Goal: Transaction & Acquisition: Purchase product/service

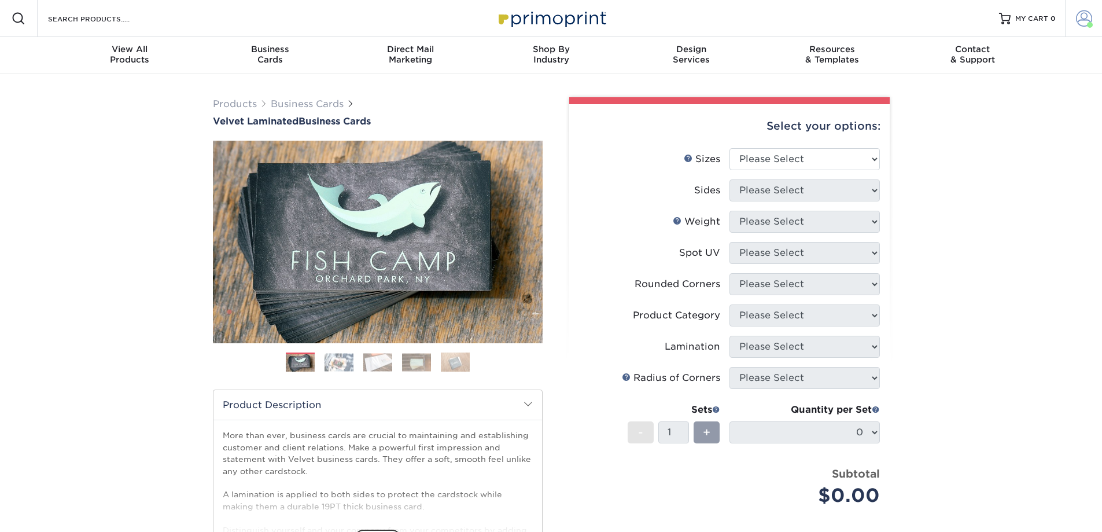
click at [1086, 14] on span at bounding box center [1084, 18] width 16 height 16
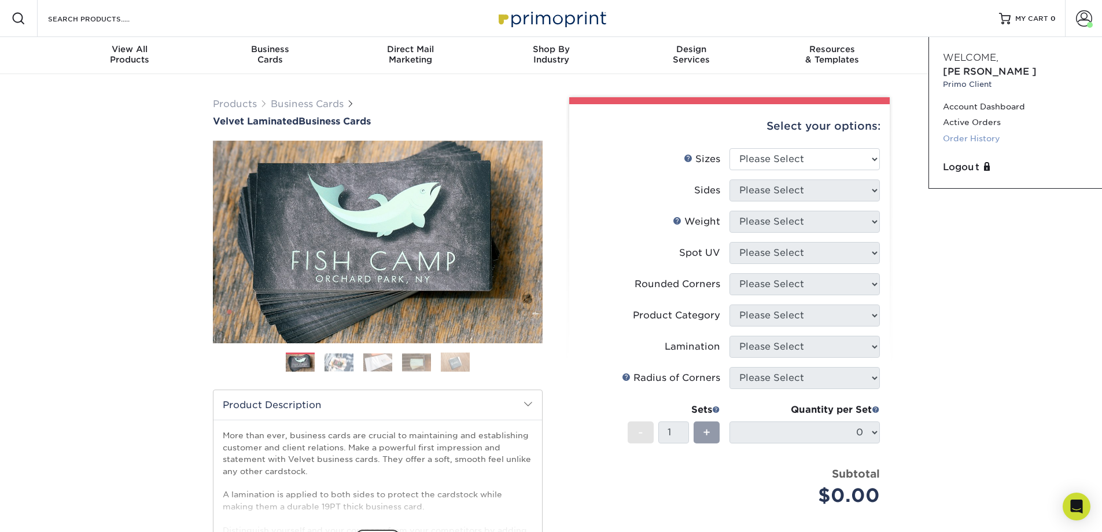
click at [994, 131] on link "Order History" at bounding box center [1015, 139] width 145 height 16
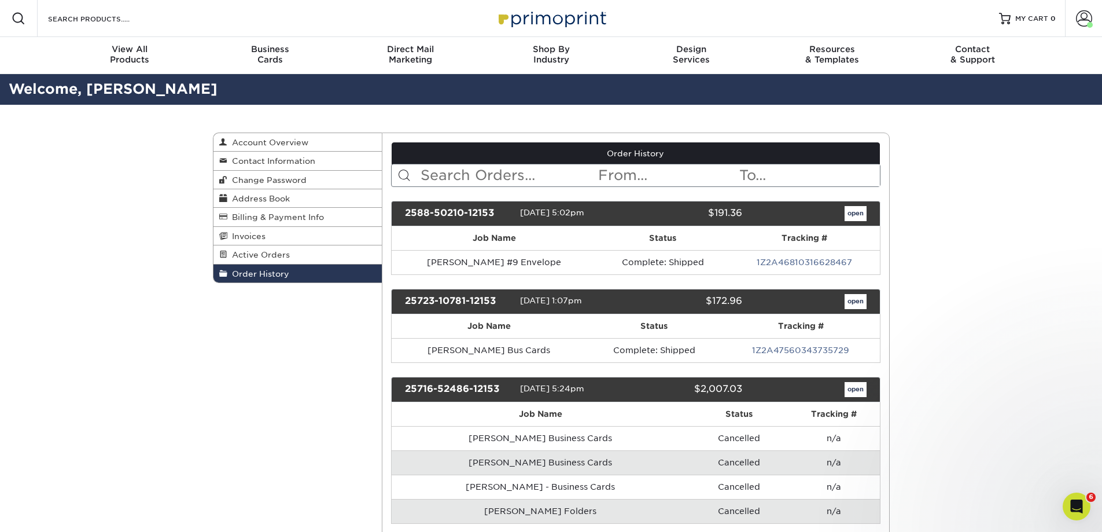
click at [465, 170] on input "text" at bounding box center [509, 175] width 178 height 22
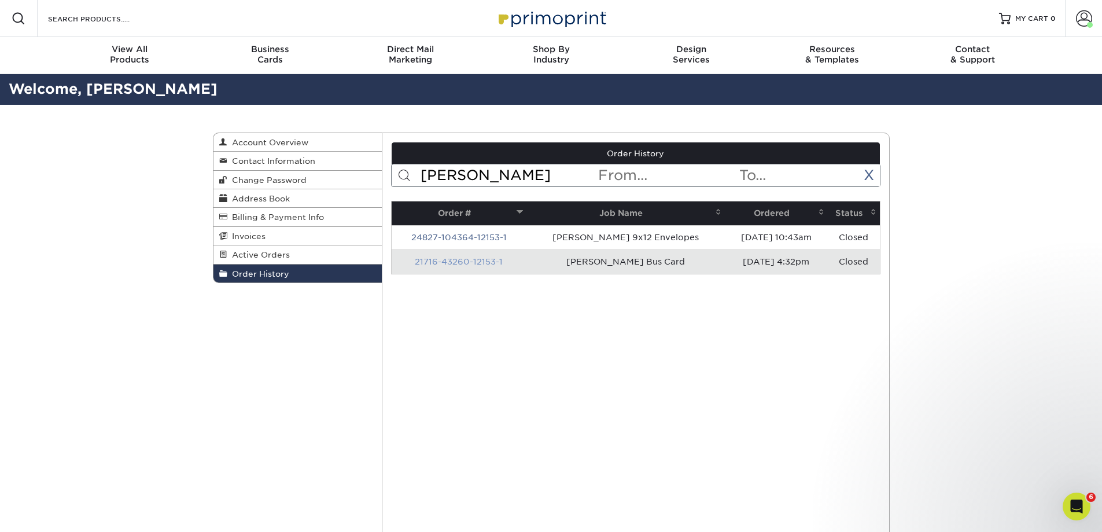
type input "jennings"
click at [451, 263] on link "21716-43260-12153-1" at bounding box center [459, 261] width 88 height 9
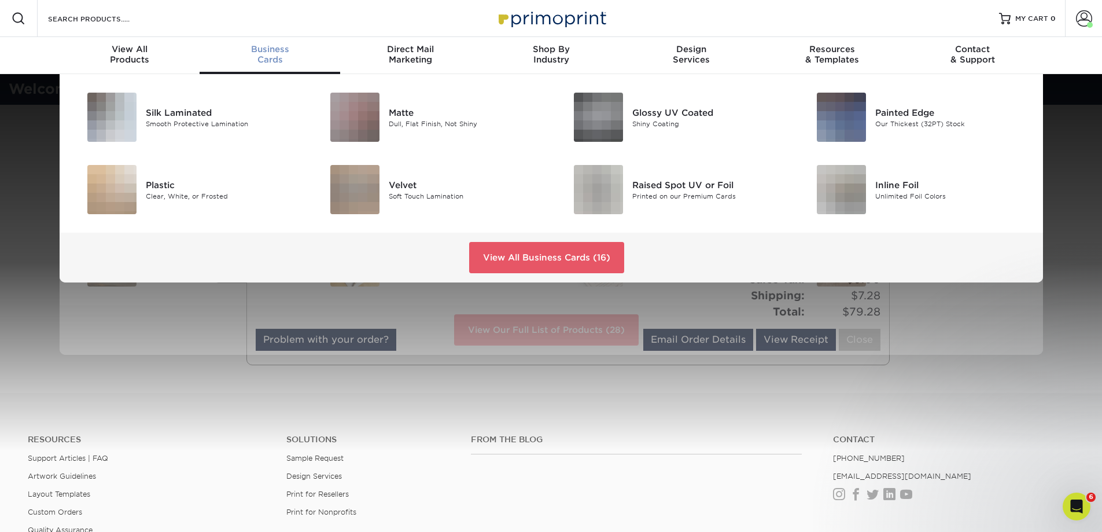
click at [266, 53] on span "Business" at bounding box center [270, 49] width 141 height 10
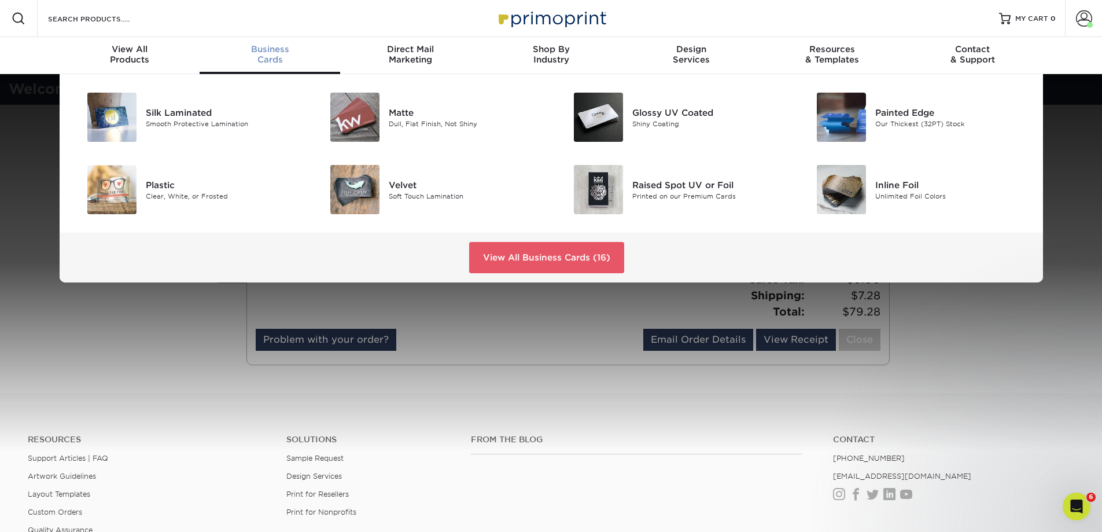
click at [267, 46] on span "Business" at bounding box center [270, 49] width 141 height 10
click at [421, 195] on div "Soft Touch Lamination" at bounding box center [465, 196] width 153 height 10
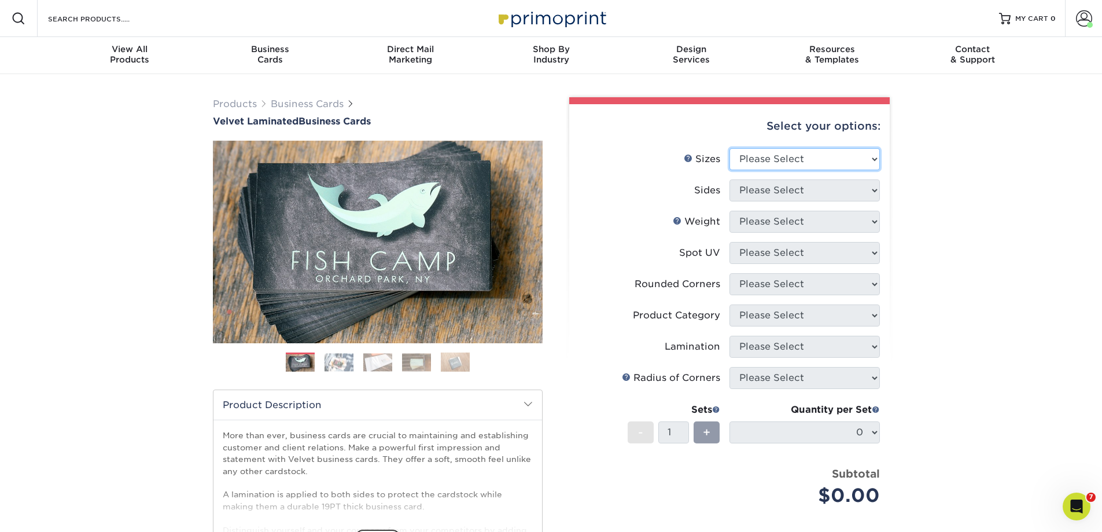
click at [784, 153] on select "Please Select 1.5" x 3.5" - Mini 1.75" x 3.5" - Mini 2" x 2" - Square 2" x 3" -…" at bounding box center [805, 159] width 150 height 22
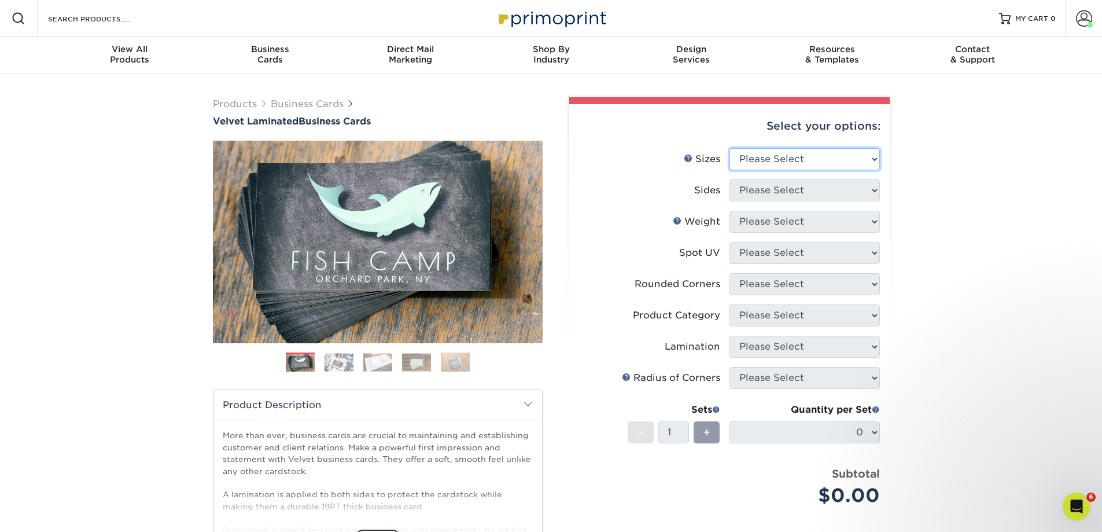
select select "2.00x3.50"
click at [730, 148] on select "Please Select 1.5" x 3.5" - Mini 1.75" x 3.5" - Mini 2" x 2" - Square 2" x 3" -…" at bounding box center [805, 159] width 150 height 22
click at [777, 189] on select "Please Select Print Both Sides Print Front Only" at bounding box center [805, 190] width 150 height 22
select select "13abbda7-1d64-4f25-8bb2-c179b224825d"
click at [730, 179] on select "Please Select Print Both Sides Print Front Only" at bounding box center [805, 190] width 150 height 22
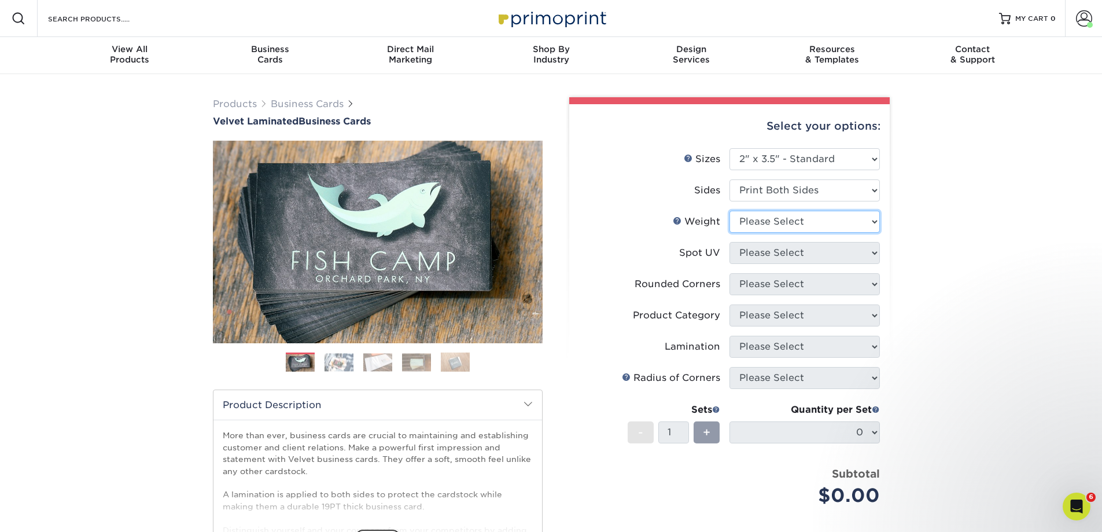
click at [775, 218] on select "Please Select 16PT" at bounding box center [805, 222] width 150 height 22
select select "16PT"
click at [730, 211] on select "Please Select 16PT" at bounding box center [805, 222] width 150 height 22
click at [774, 250] on select "Please Select No Spot UV Front and Back (Both Sides) Front Only Back Only" at bounding box center [805, 253] width 150 height 22
select select "3"
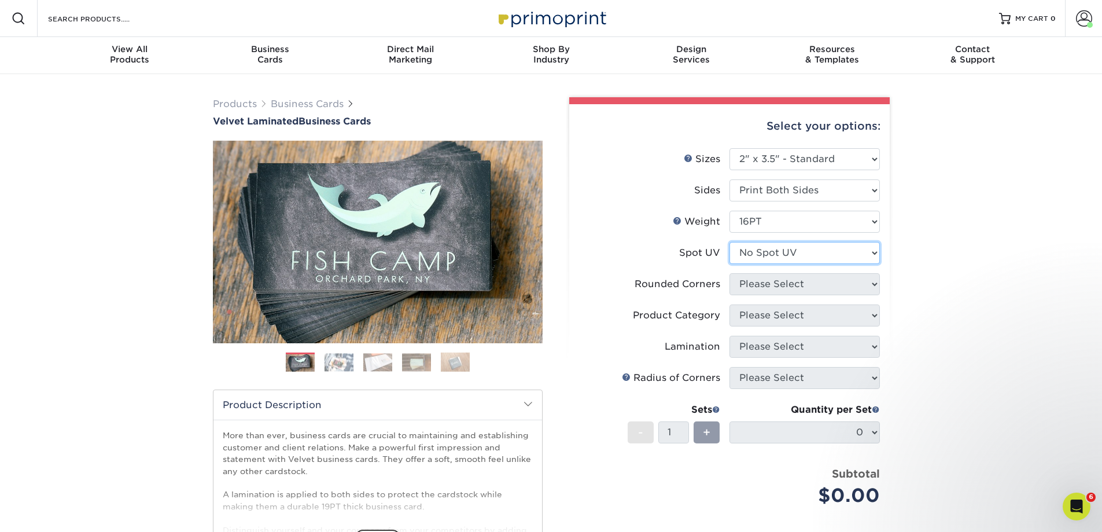
click at [730, 242] on select "Please Select No Spot UV Front and Back (Both Sides) Front Only Back Only" at bounding box center [805, 253] width 150 height 22
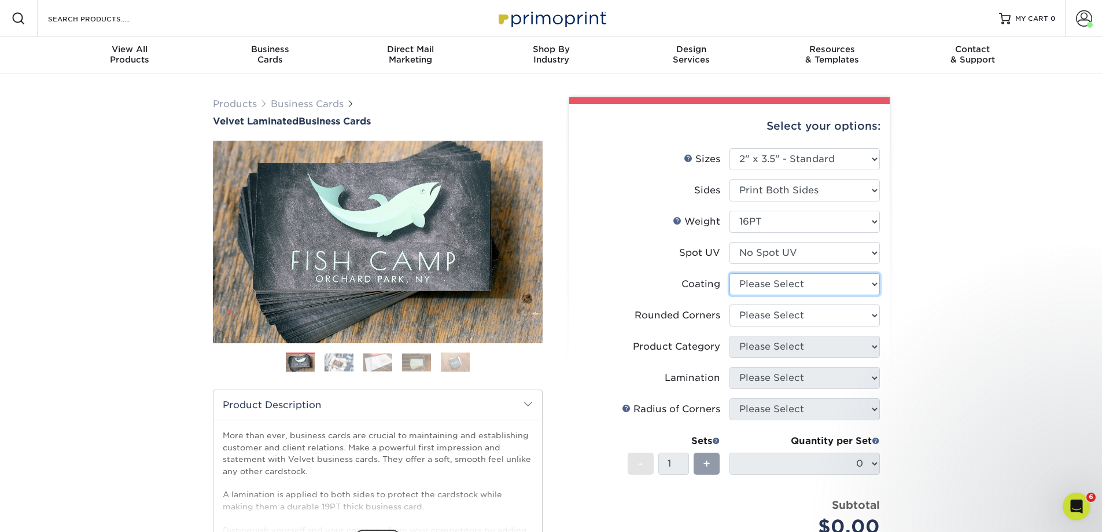
click at [780, 281] on select at bounding box center [805, 284] width 150 height 22
select select "3e7618de-abca-4bda-9f97-8b9129e913d8"
click at [730, 273] on select at bounding box center [805, 284] width 150 height 22
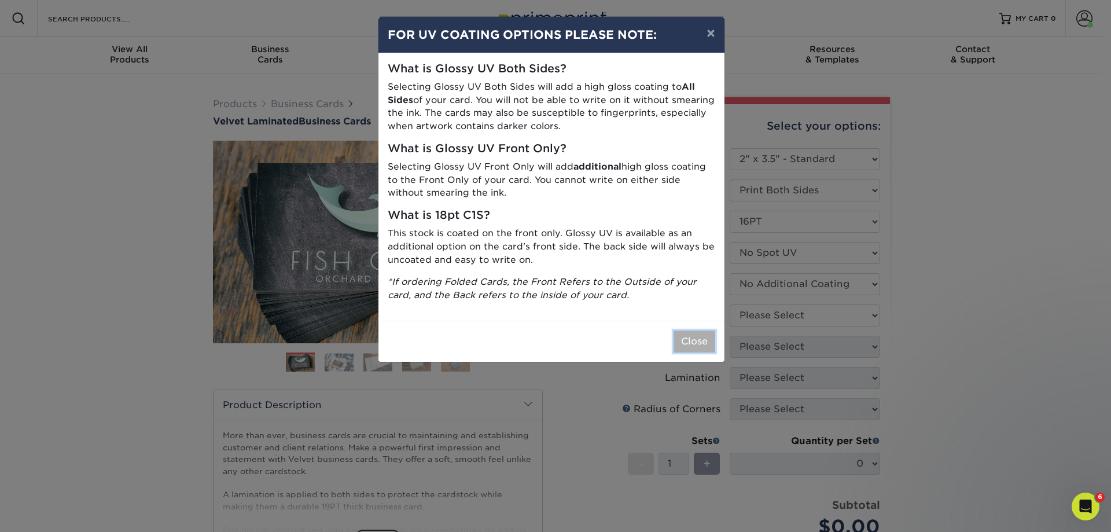
click at [691, 344] on button "Close" at bounding box center [695, 341] width 42 height 22
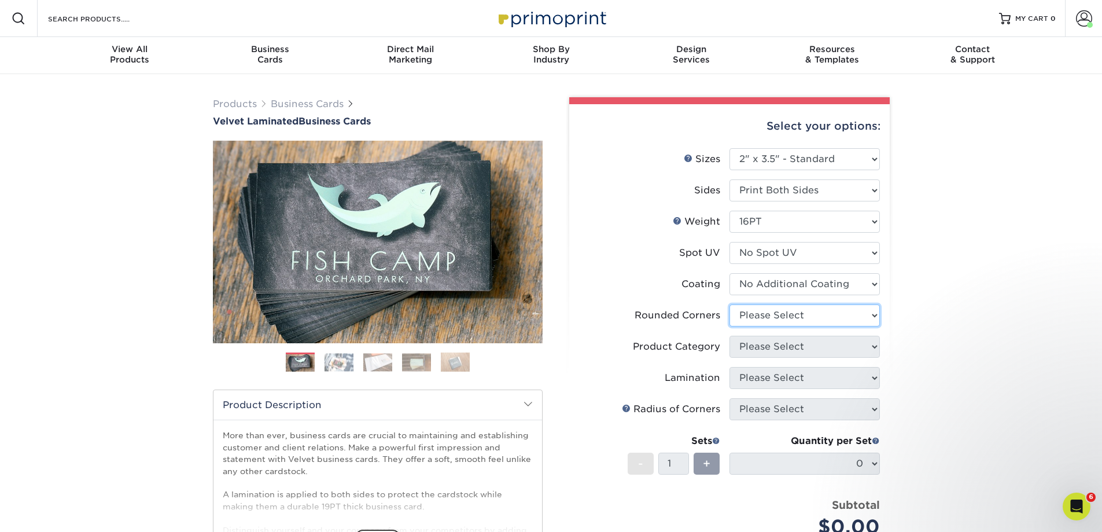
click at [770, 313] on select "Please Select Yes - Round 2 Corners Yes - Round 4 Corners No" at bounding box center [805, 315] width 150 height 22
select select "0"
click at [730, 304] on select "Please Select Yes - Round 2 Corners Yes - Round 4 Corners No" at bounding box center [805, 315] width 150 height 22
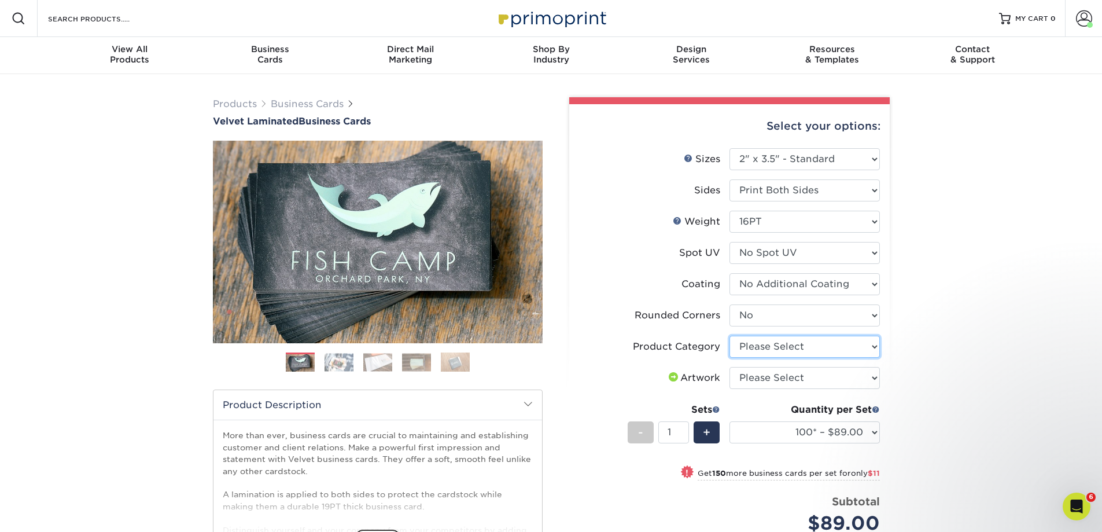
click at [782, 343] on select "Please Select Business Cards" at bounding box center [805, 347] width 150 height 22
select select "3b5148f1-0588-4f88-a218-97bcfdce65c1"
click at [730, 336] on select "Please Select Business Cards" at bounding box center [805, 347] width 150 height 22
click at [777, 374] on select "Please Select I will upload files I need a design - $100" at bounding box center [805, 378] width 150 height 22
select select "upload"
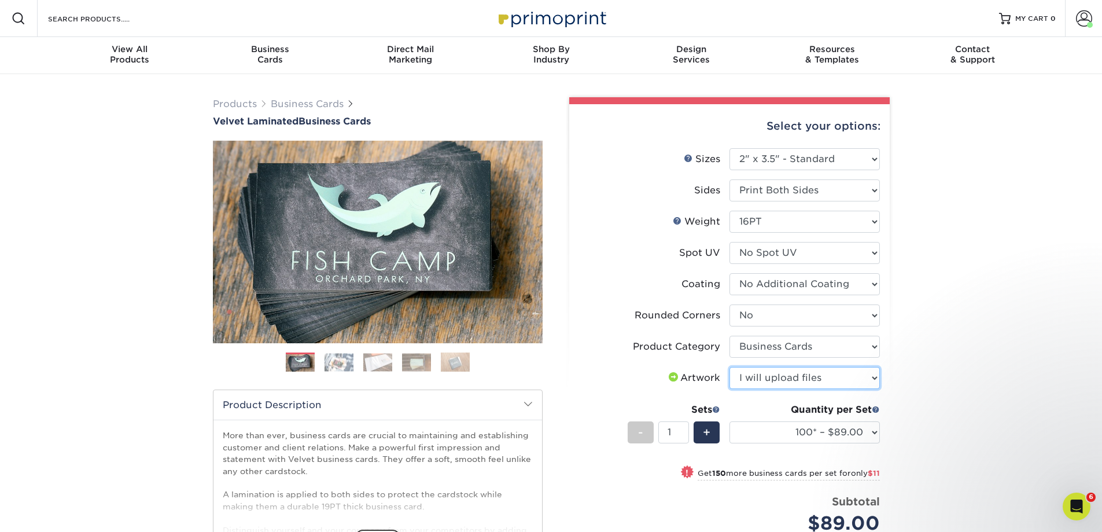
click at [730, 367] on select "Please Select I will upload files I need a design - $100" at bounding box center [805, 378] width 150 height 22
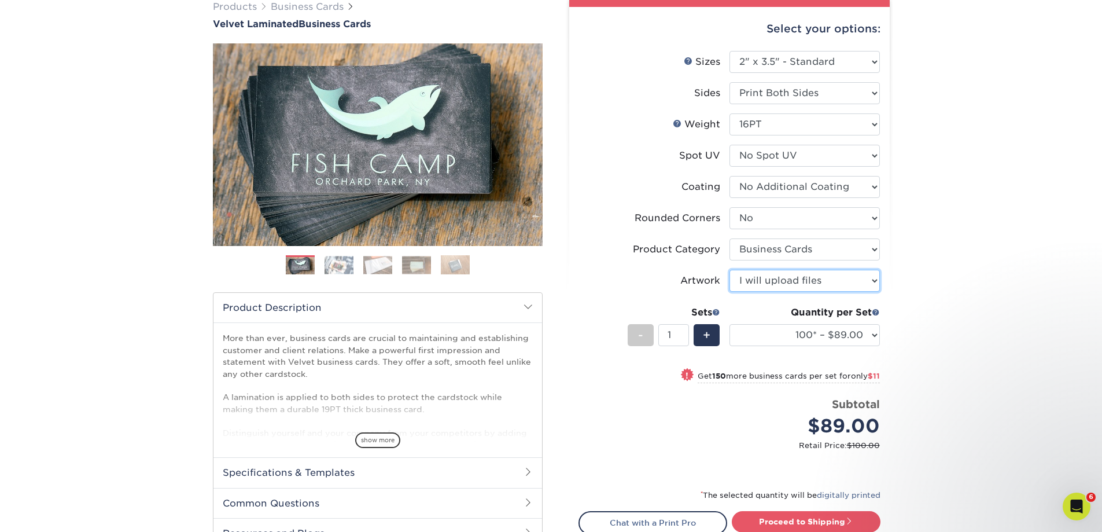
scroll to position [116, 0]
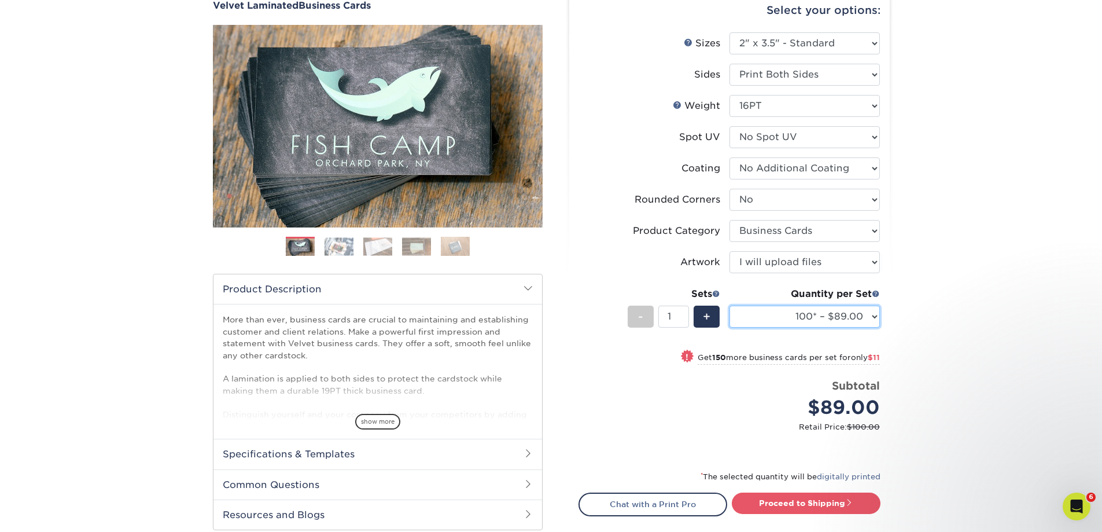
click at [876, 317] on select "100* – $89.00 250* – $100.00 500 – $107.00 1000 – $139.00 2500 – $273.00 5000 –…" at bounding box center [805, 317] width 150 height 22
select select "500 – $107.00"
click at [730, 306] on select "100* – $89.00 250* – $100.00 500 – $107.00 1000 – $139.00 2500 – $273.00 5000 –…" at bounding box center [805, 317] width 150 height 22
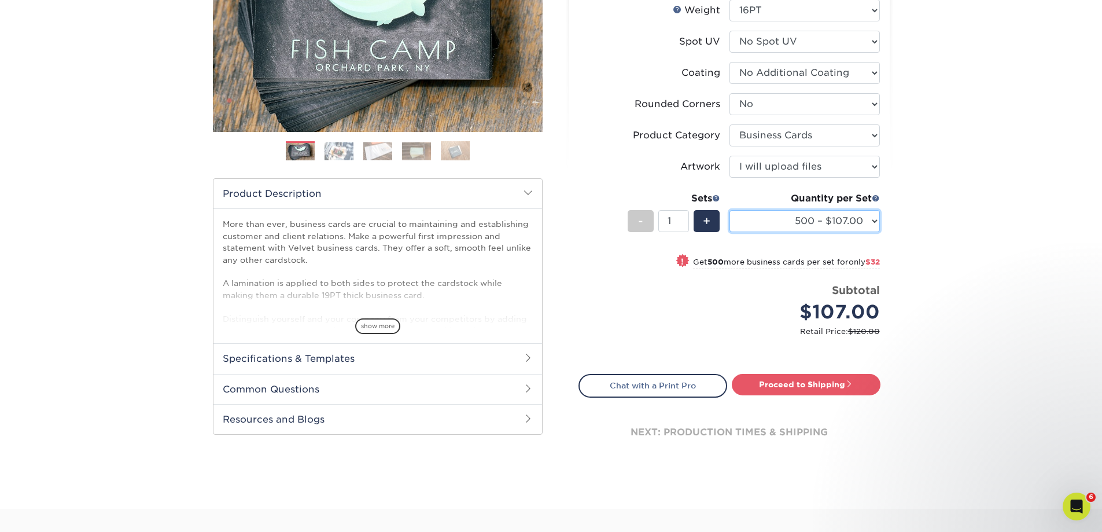
scroll to position [231, 0]
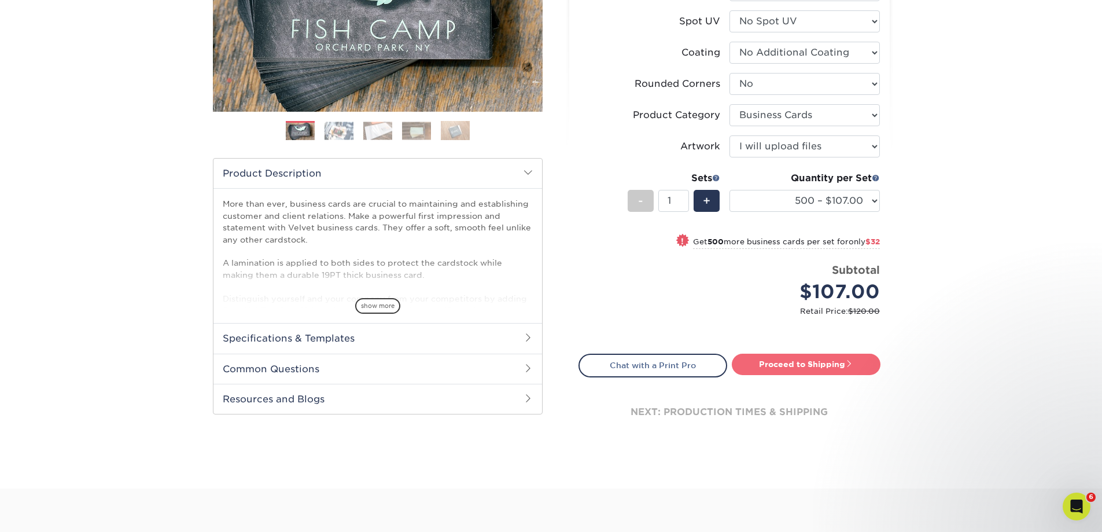
click at [799, 360] on link "Proceed to Shipping" at bounding box center [806, 364] width 149 height 21
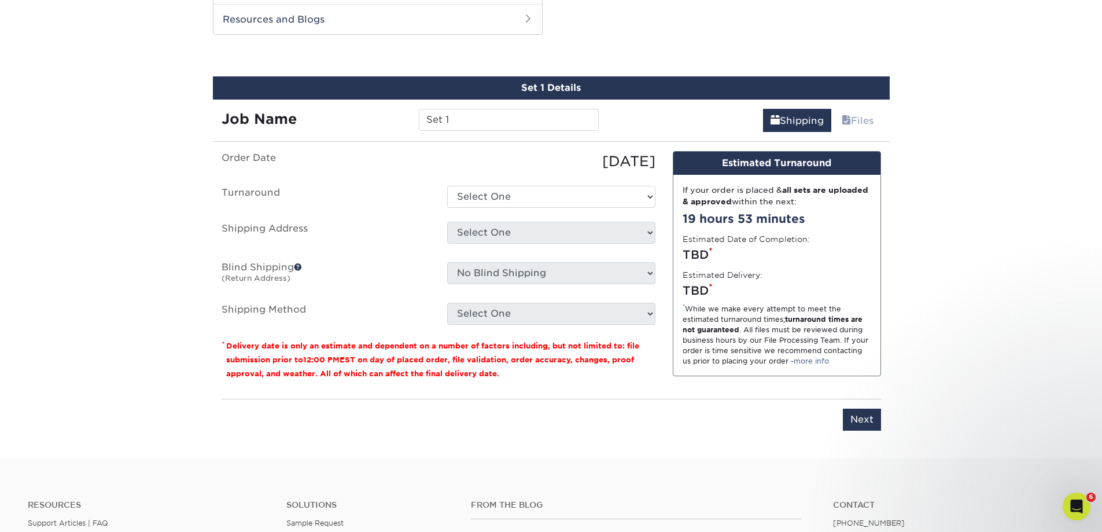
scroll to position [617, 0]
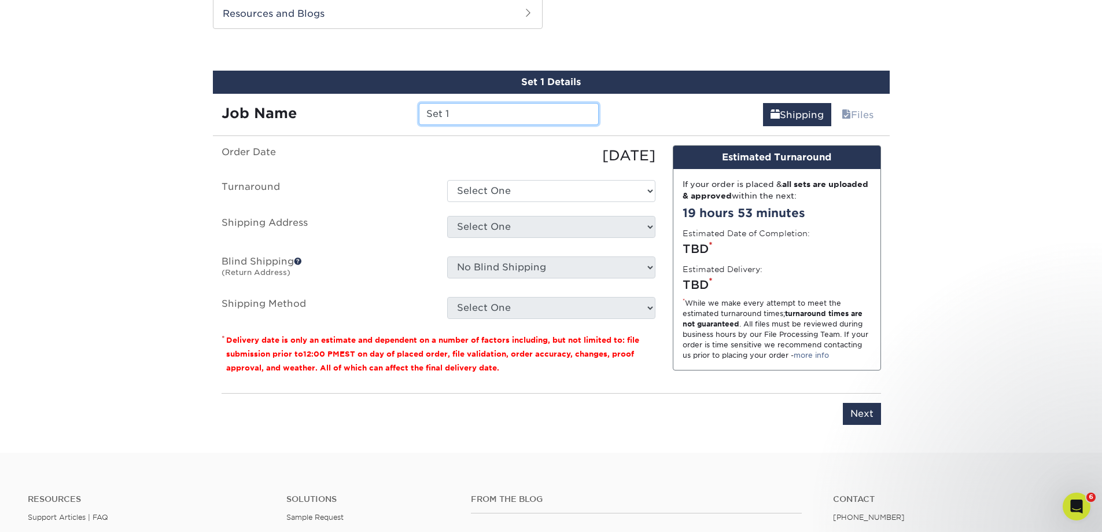
click at [484, 116] on input "Set 1" at bounding box center [509, 114] width 180 height 22
type input "S"
type input "Jennings - Laura's Business Cards"
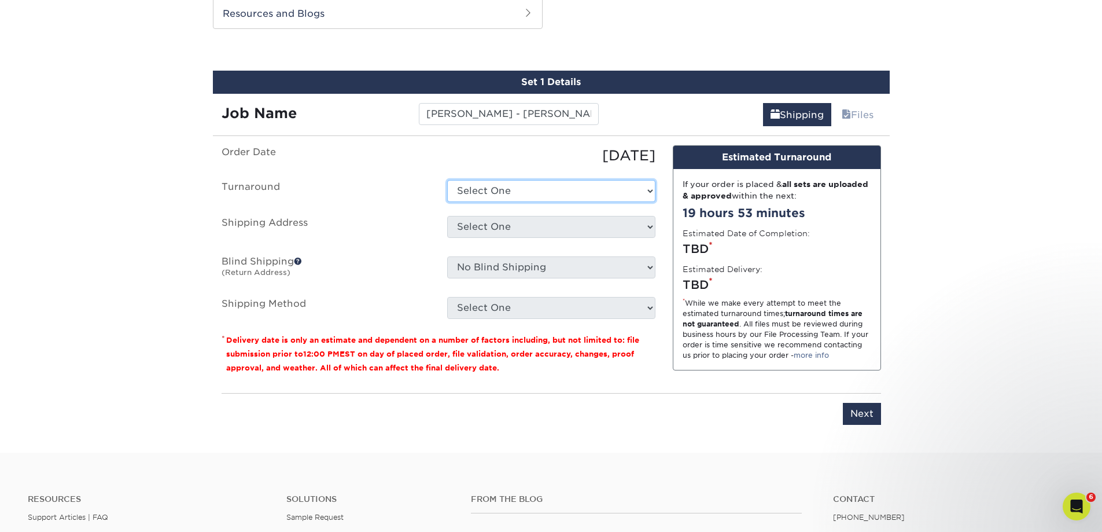
click at [484, 187] on select "Select One 2-4 Business Days 2 Day Next Business Day" at bounding box center [551, 191] width 208 height 22
select select "0269a54f-6afa-4918-998f-593919161a79"
click at [447, 180] on select "Select One 2-4 Business Days 2 Day Next Business Day" at bounding box center [551, 191] width 208 height 22
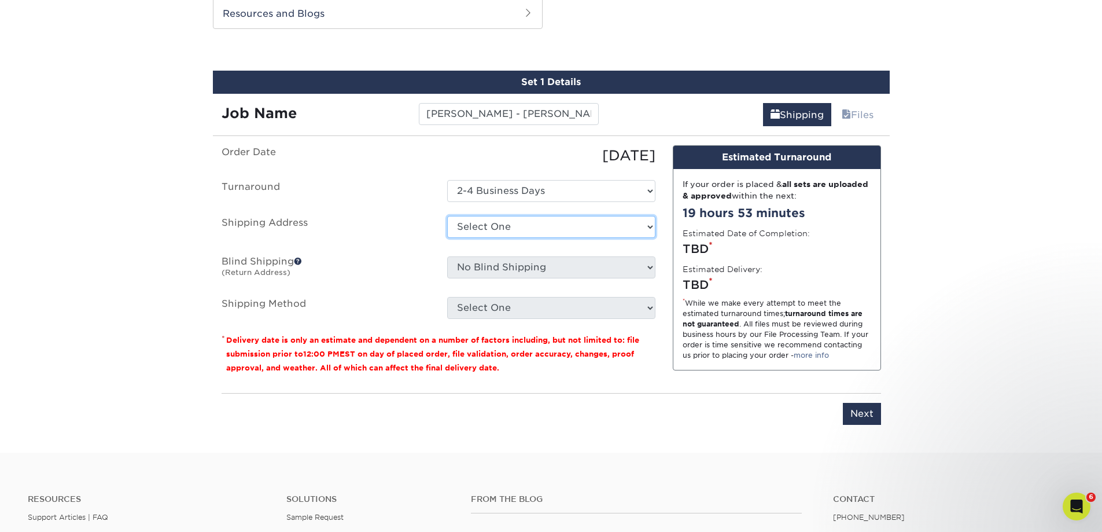
click at [492, 227] on select "Select One Advanced Financial Services - Jasper Andrew Heese Andrew McDermitt B…" at bounding box center [551, 227] width 208 height 22
select select "155907"
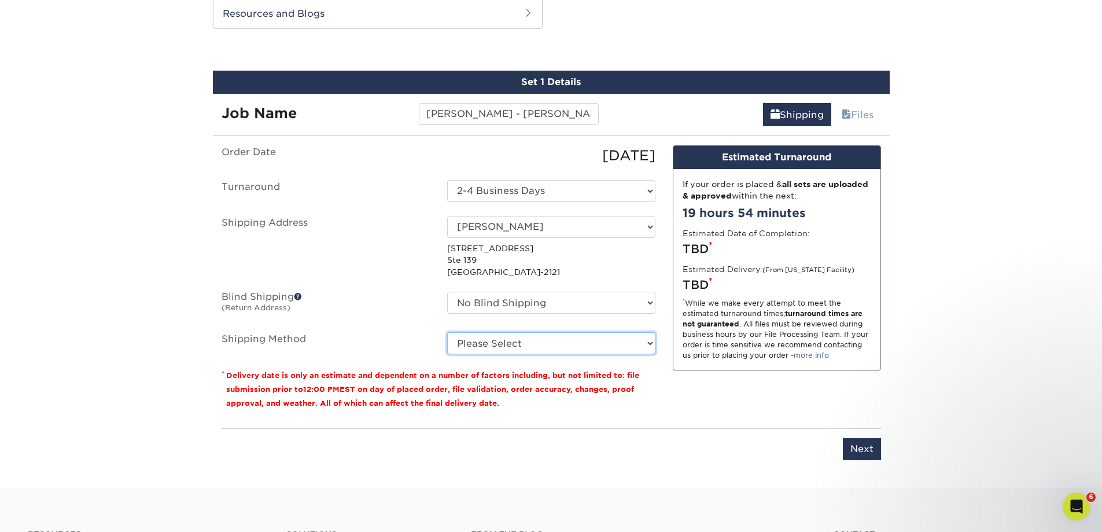
click at [535, 345] on select "Please Select Ground Shipping (+$8.96) 3 Day Shipping Service (+$15.33) 2 Day A…" at bounding box center [551, 343] width 208 height 22
select select "03"
click at [447, 332] on select "Please Select Ground Shipping (+$8.96) 3 Day Shipping Service (+$15.33) 2 Day A…" at bounding box center [551, 343] width 208 height 22
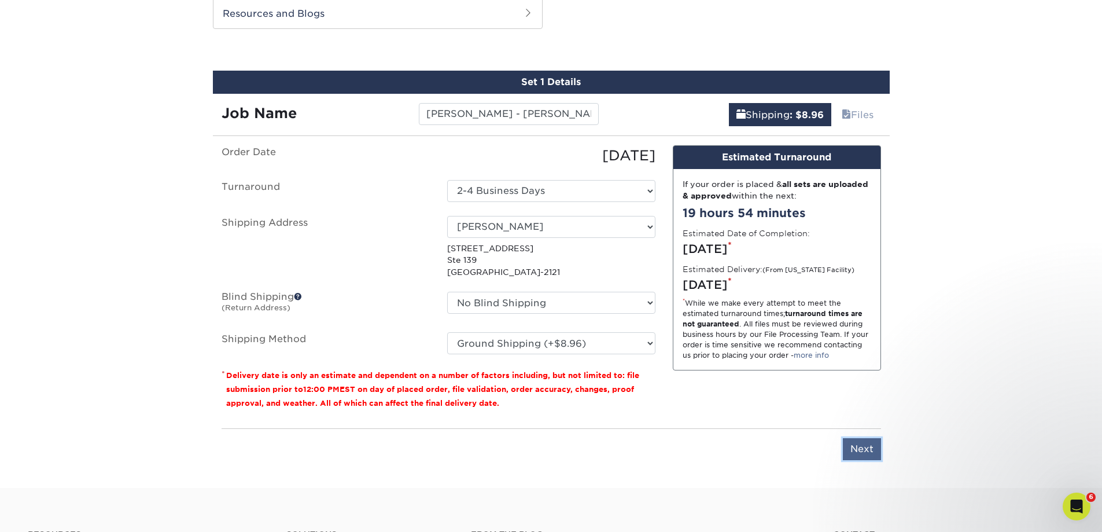
click at [863, 447] on input "Next" at bounding box center [862, 449] width 38 height 22
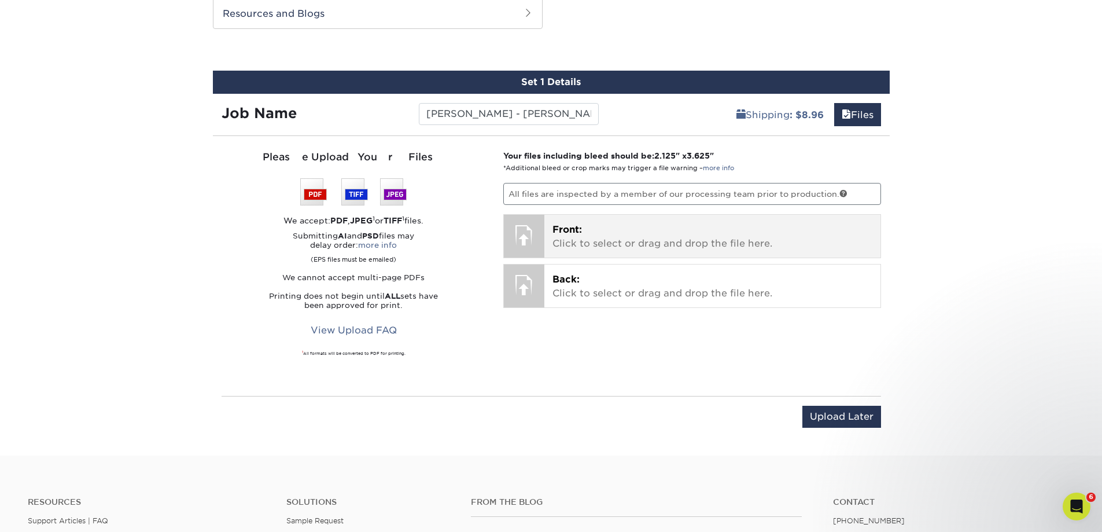
click at [612, 235] on p "Front: Click to select or drag and drop the file here." at bounding box center [713, 237] width 320 height 28
click at [589, 240] on p "Front: Click to select or drag and drop the file here." at bounding box center [713, 237] width 320 height 28
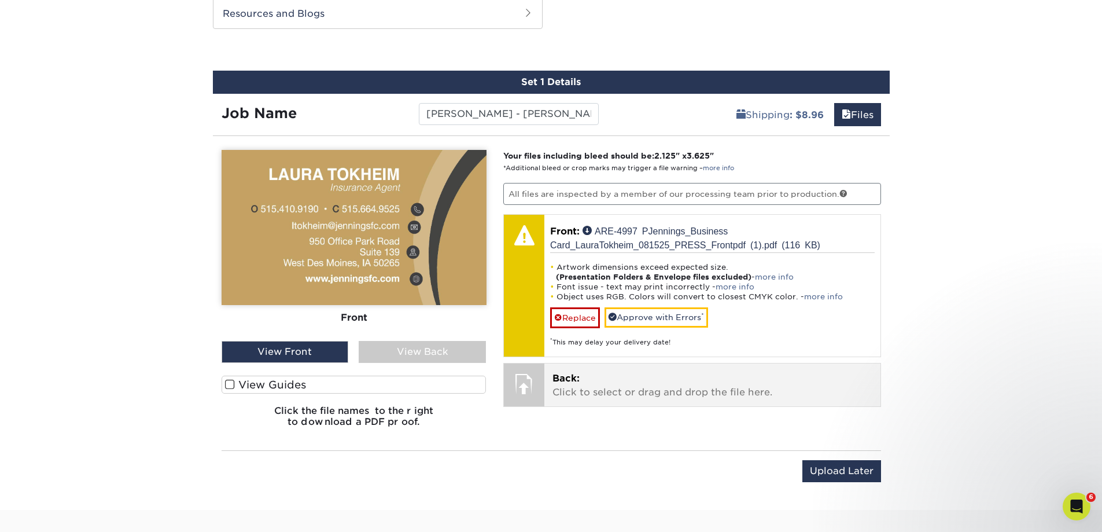
click at [606, 387] on p "Back: Click to select or drag and drop the file here." at bounding box center [713, 386] width 320 height 28
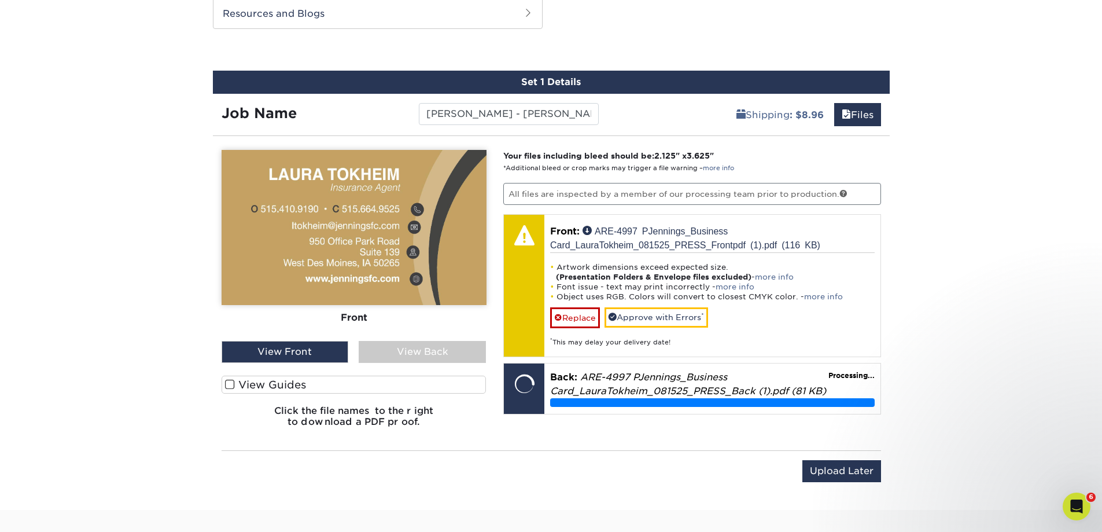
click at [229, 385] on span at bounding box center [230, 384] width 10 height 11
click at [0, 0] on input "View Guides" at bounding box center [0, 0] width 0 height 0
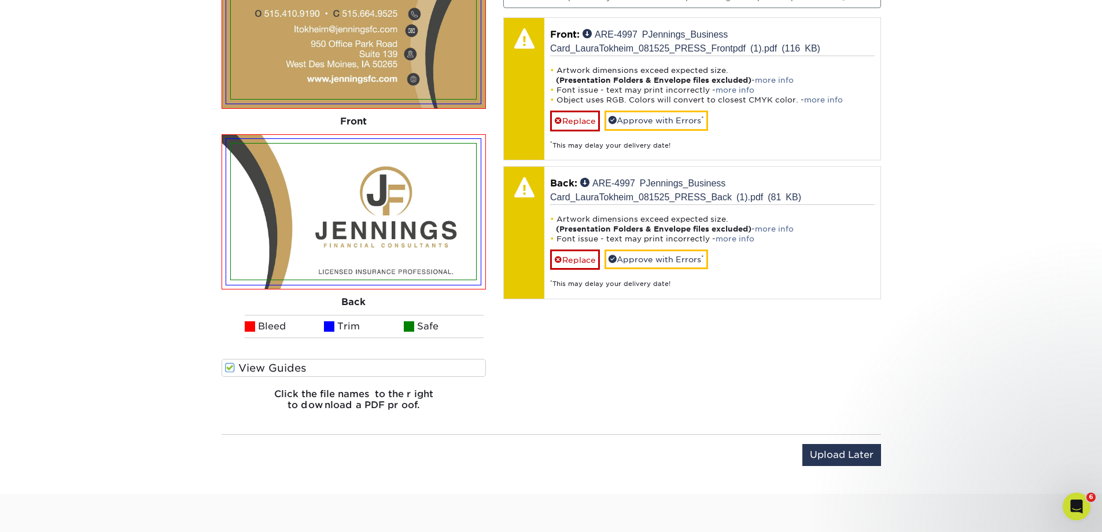
scroll to position [675, 0]
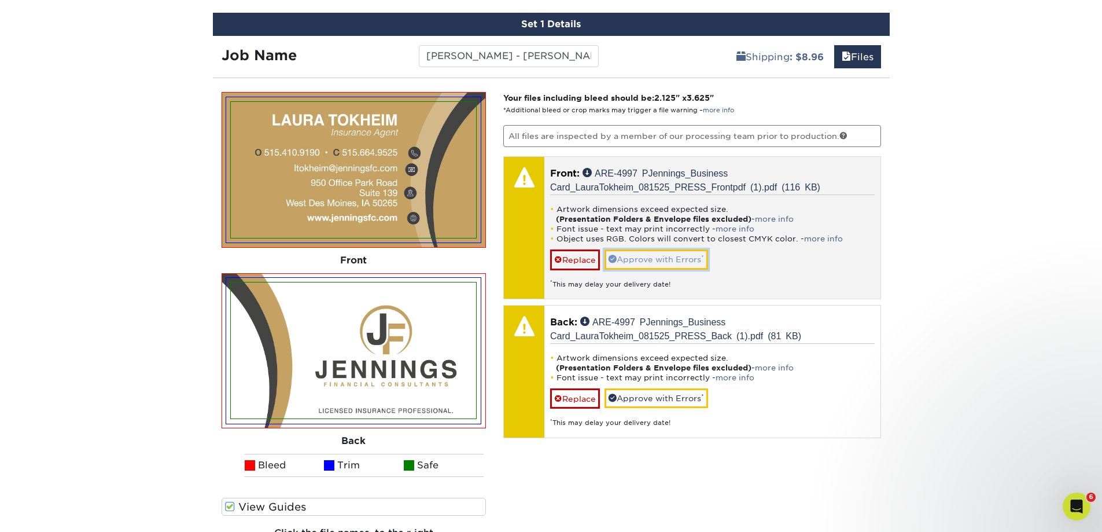
click at [649, 260] on link "Approve with Errors *" at bounding box center [657, 259] width 104 height 20
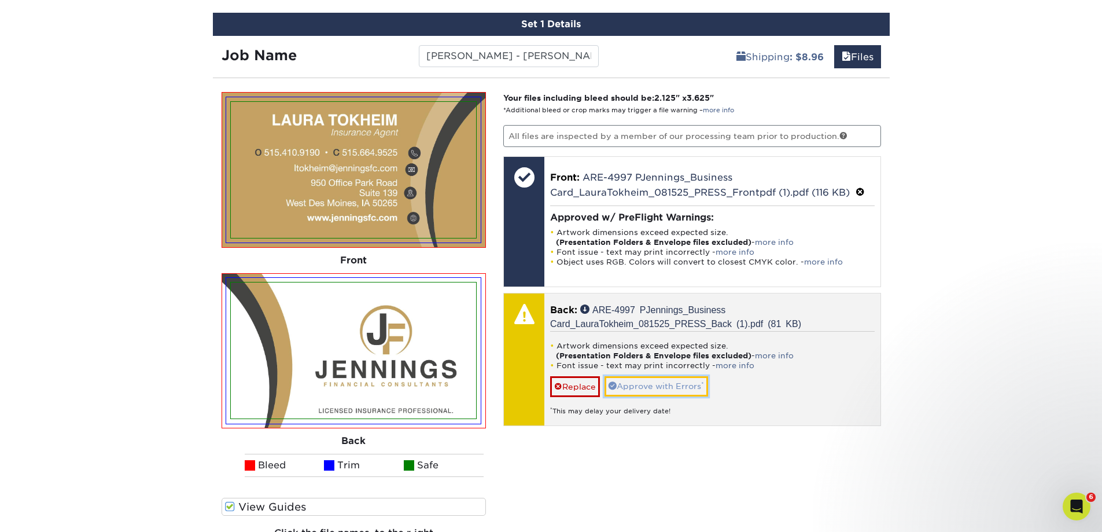
click at [654, 386] on link "Approve with Errors *" at bounding box center [657, 386] width 104 height 20
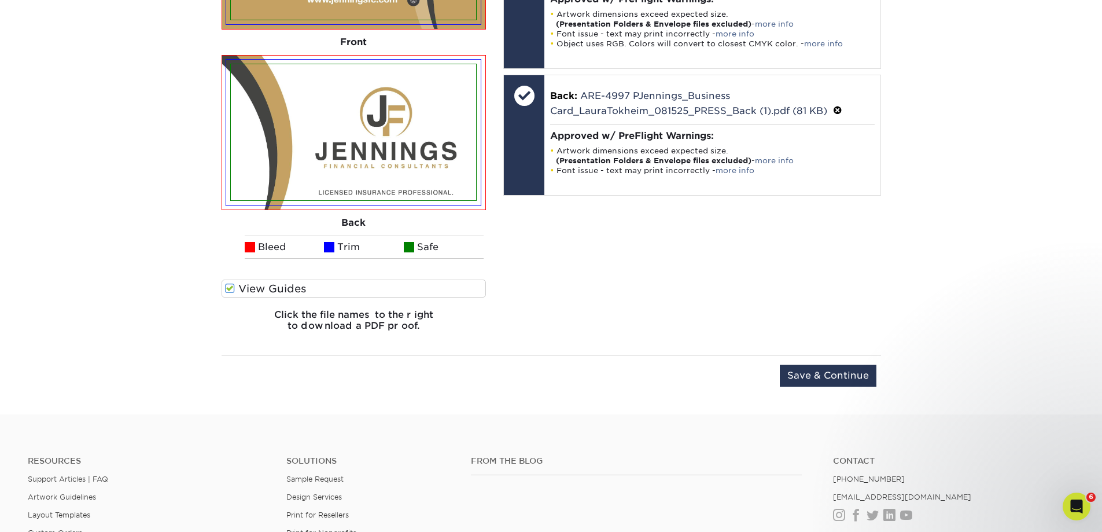
scroll to position [906, 0]
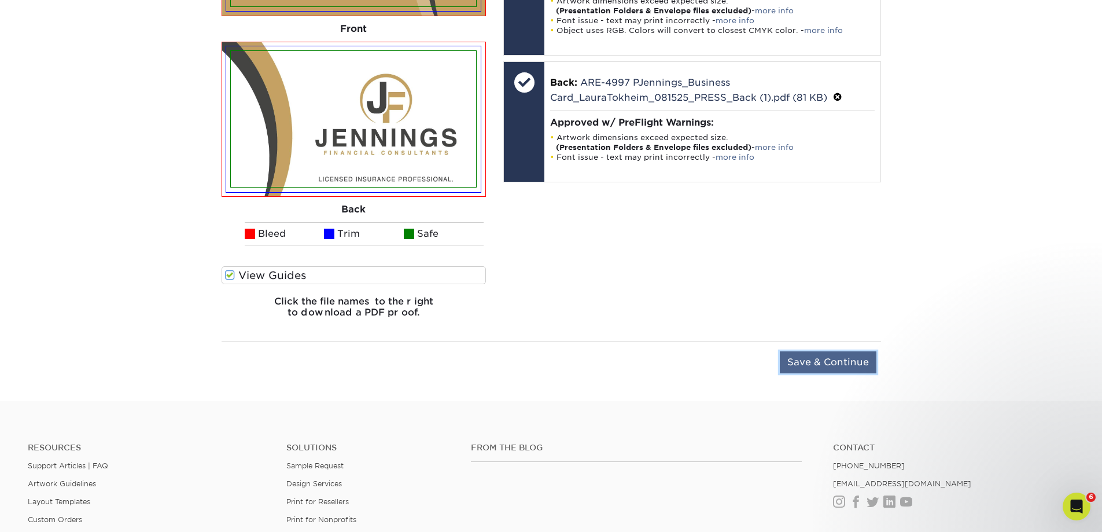
click at [814, 363] on input "Save & Continue" at bounding box center [828, 362] width 97 height 22
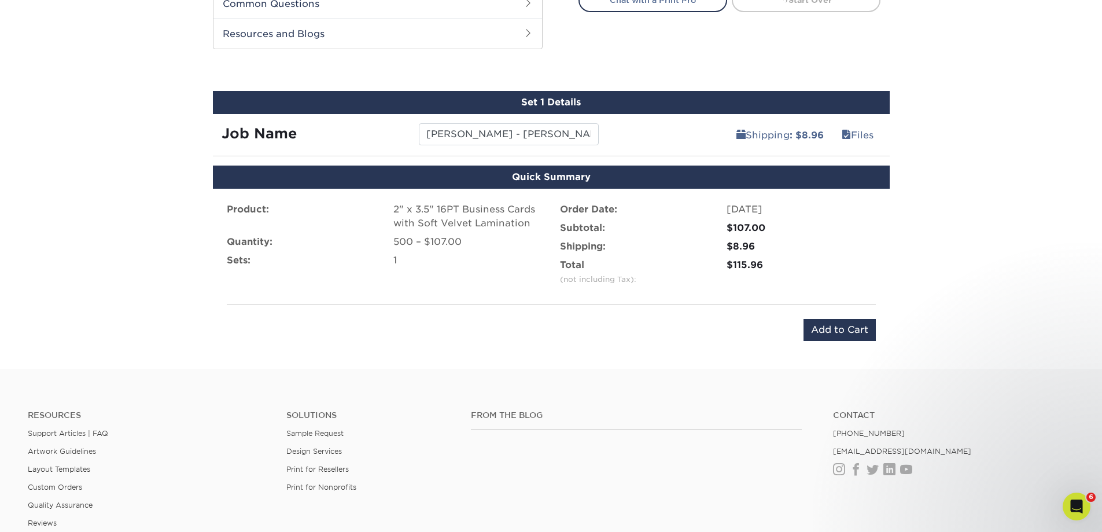
scroll to position [598, 0]
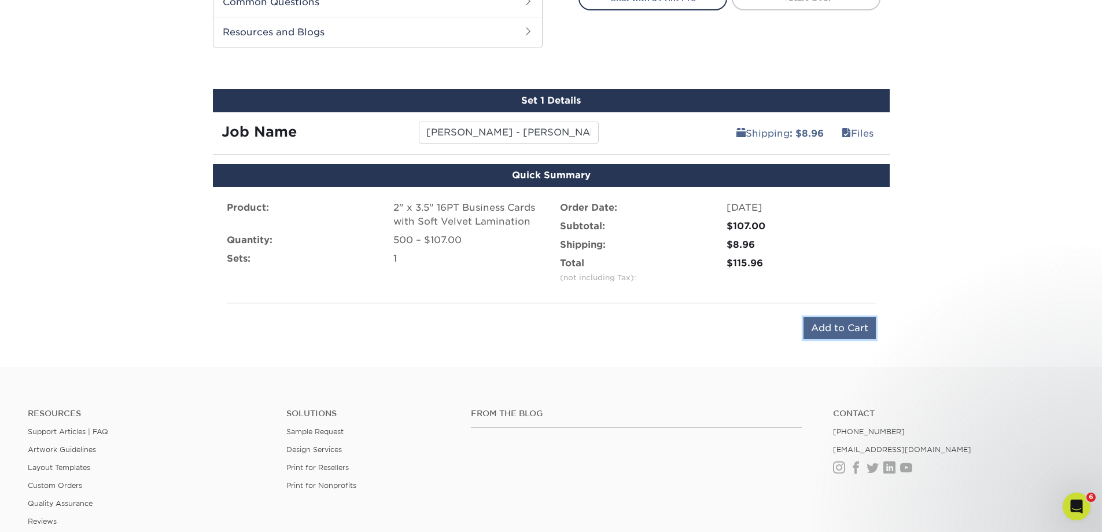
click at [822, 324] on input "Add to Cart" at bounding box center [840, 328] width 72 height 22
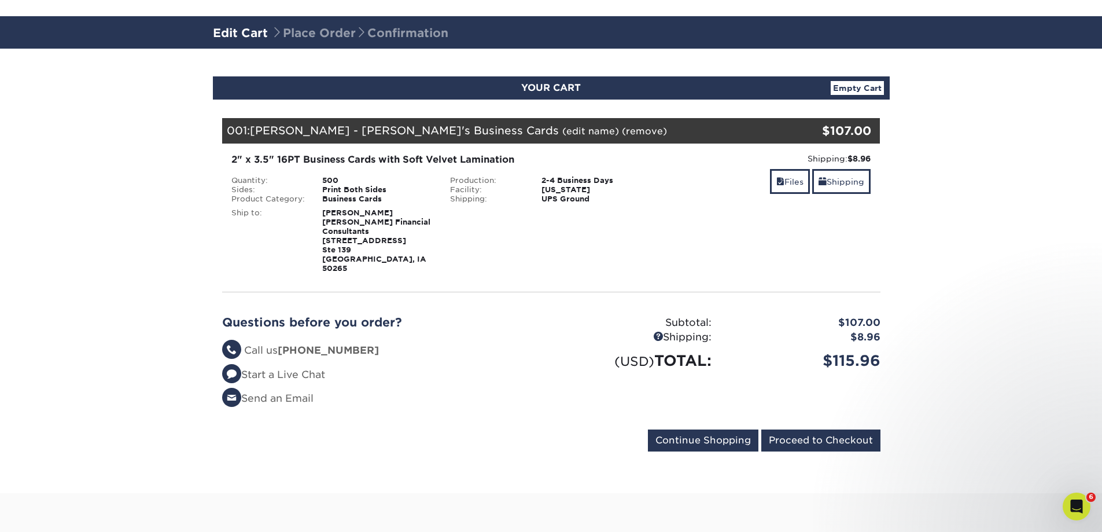
scroll to position [116, 0]
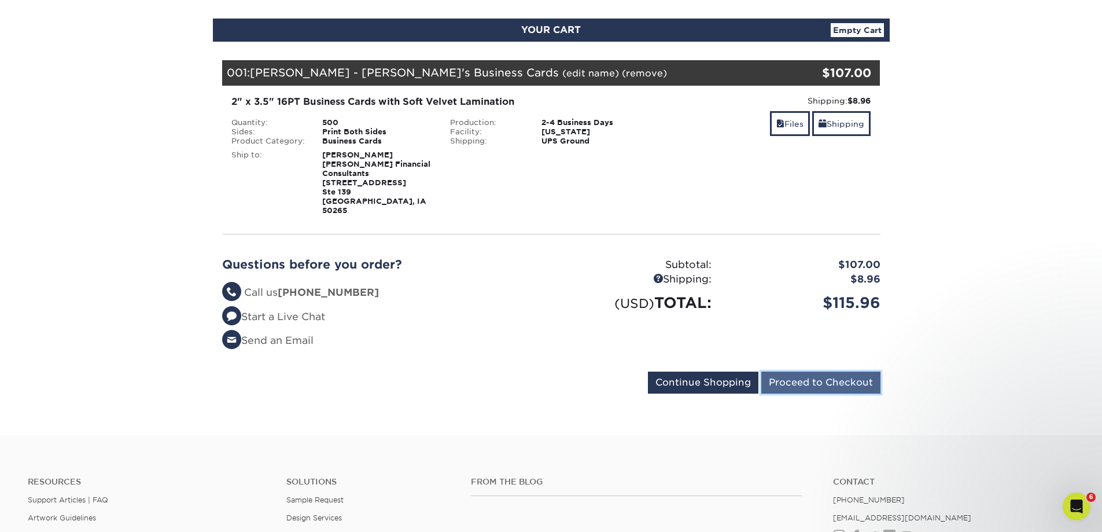
click at [811, 372] on input "Proceed to Checkout" at bounding box center [821, 383] width 119 height 22
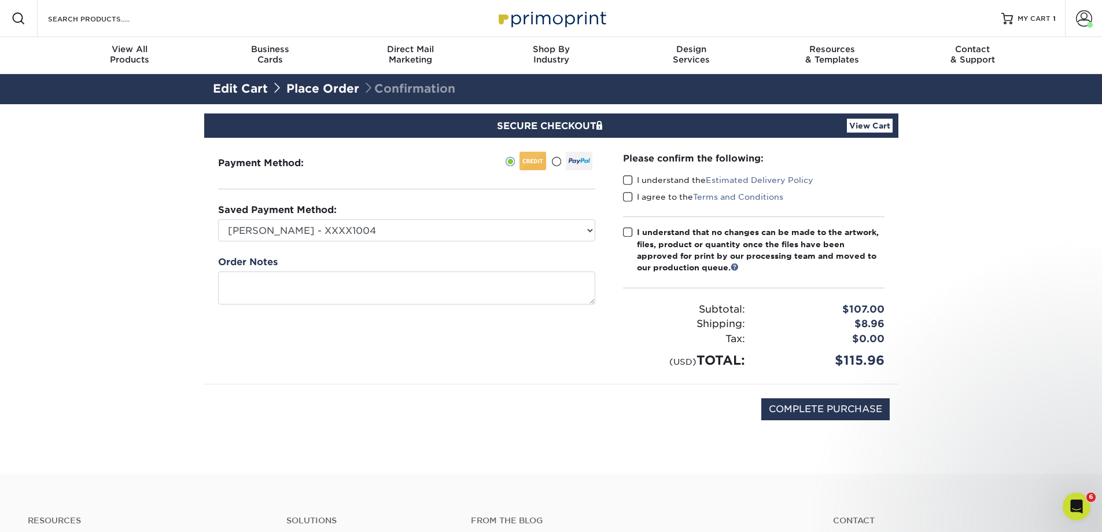
click at [627, 180] on span at bounding box center [628, 180] width 10 height 11
click at [0, 0] on input "I understand the Estimated Delivery Policy" at bounding box center [0, 0] width 0 height 0
click at [630, 199] on span at bounding box center [628, 197] width 10 height 11
click at [0, 0] on input "I agree to the Terms and Conditions" at bounding box center [0, 0] width 0 height 0
click at [628, 230] on span at bounding box center [628, 232] width 10 height 11
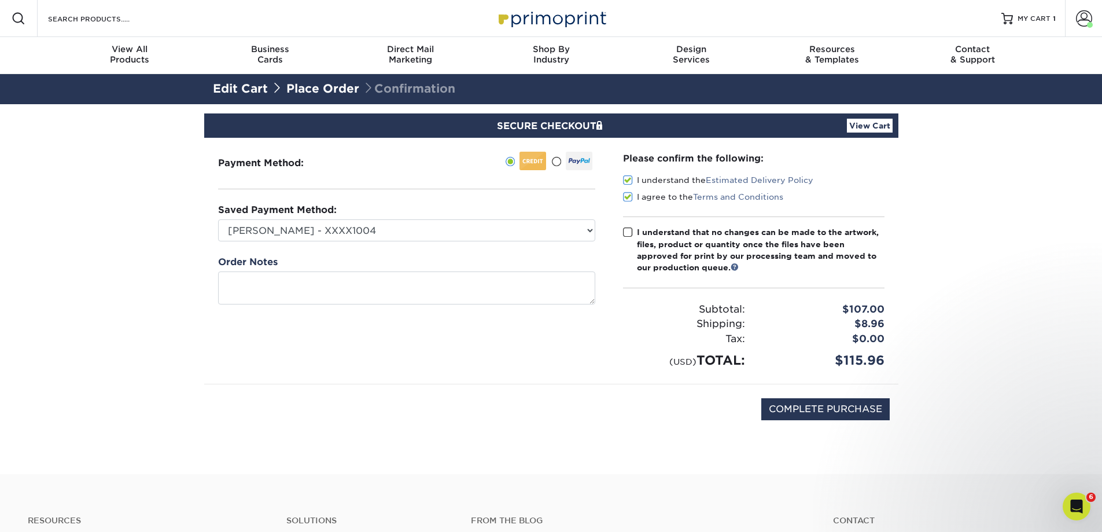
click at [0, 0] on input "I understand that no changes can be made to the artwork, files, product or quan…" at bounding box center [0, 0] width 0 height 0
click at [823, 407] on input "COMPLETE PURCHASE" at bounding box center [826, 409] width 128 height 22
type input "PROCESSING, PLEASE WAIT..."
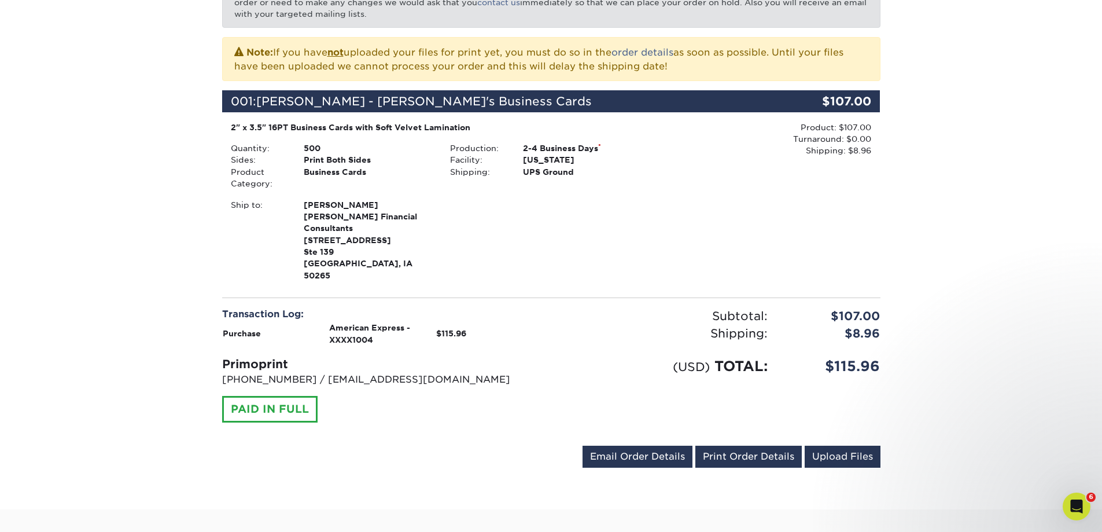
scroll to position [289, 0]
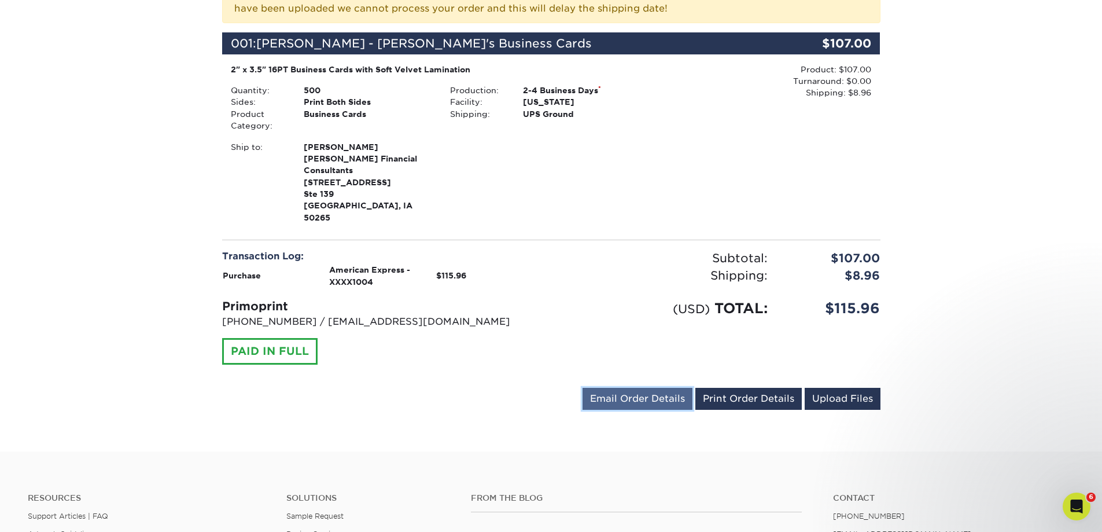
click at [653, 388] on link "Email Order Details" at bounding box center [638, 399] width 110 height 22
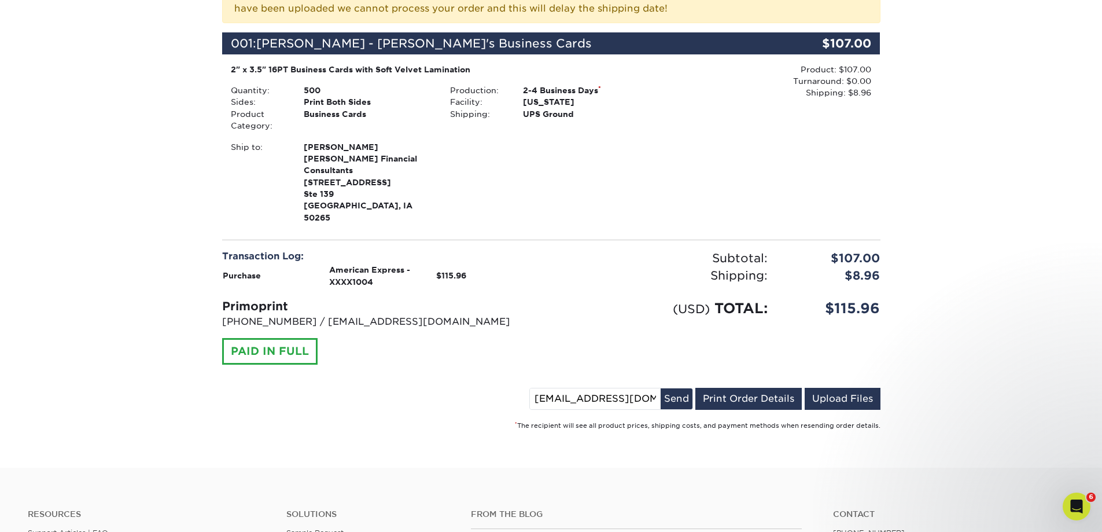
click at [537, 388] on input "smacmail@creativeone.com" at bounding box center [595, 398] width 131 height 21
type input "m"
type input "kgreen@creativeone.com"
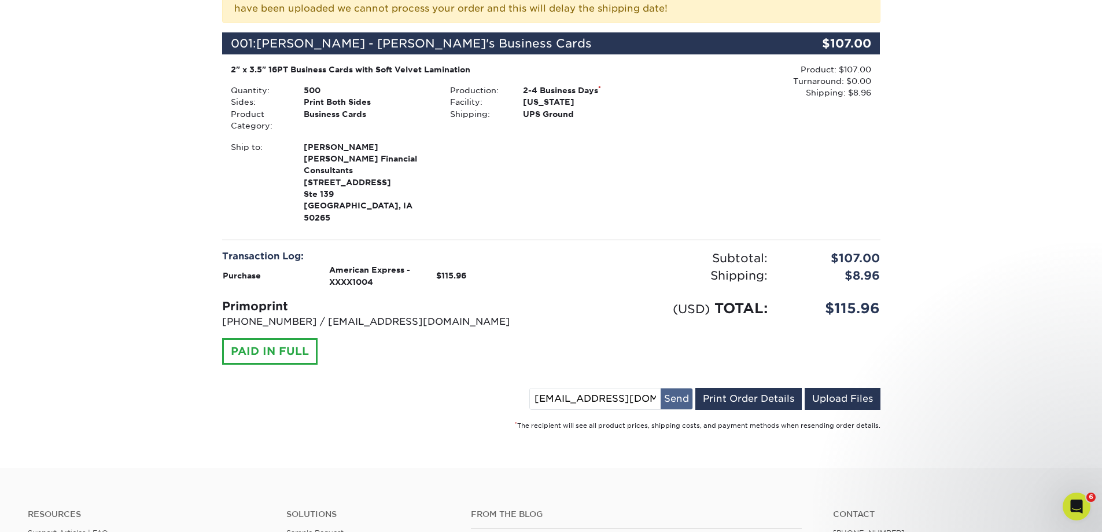
click at [681, 390] on button "Send" at bounding box center [677, 398] width 32 height 21
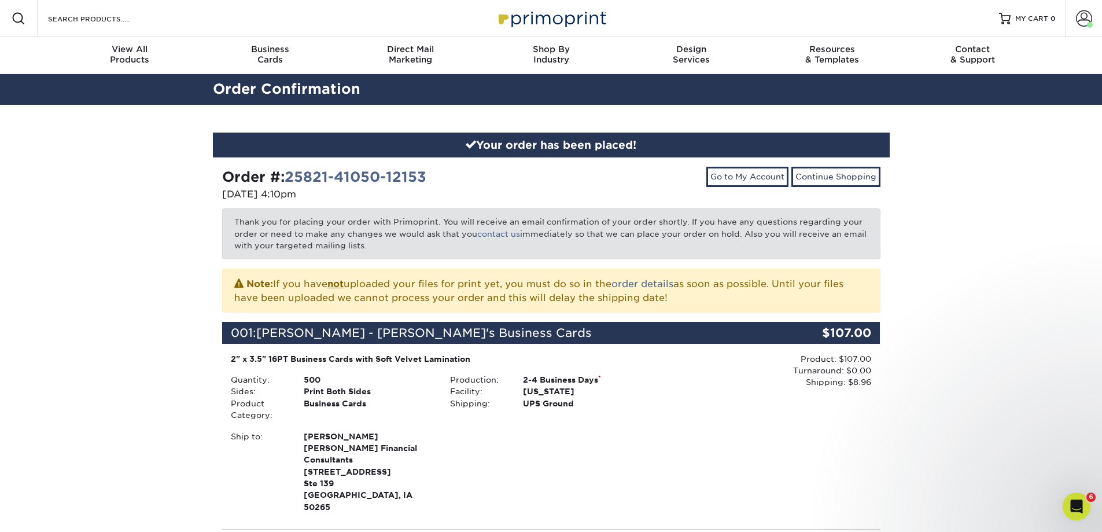
click at [920, 231] on div "Your order has been placed! Order #: 25821-41050-12153 08/21/2025 4:10pm Go to …" at bounding box center [551, 431] width 1102 height 652
